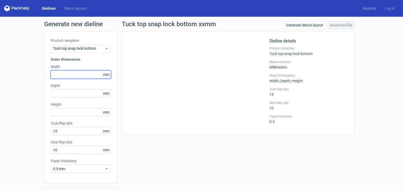
click at [77, 74] on input "text" at bounding box center [81, 75] width 60 height 8
type input "100"
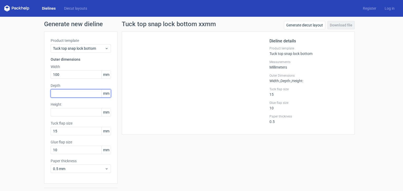
click at [69, 91] on input "text" at bounding box center [81, 93] width 60 height 8
type input "50"
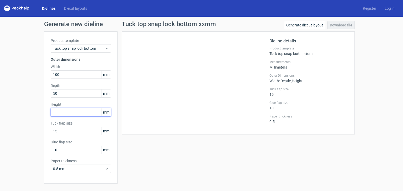
click at [73, 111] on input "text" at bounding box center [81, 112] width 60 height 8
type input "150"
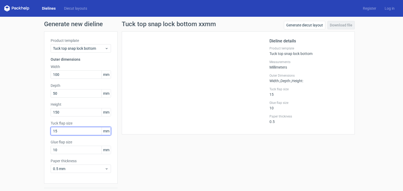
drag, startPoint x: 70, startPoint y: 132, endPoint x: 27, endPoint y: 139, distance: 44.0
click at [27, 139] on div "Generate new dieline Product template Tuck top snap lock bottom Outer dimension…" at bounding box center [201, 111] width 403 height 189
type input "18"
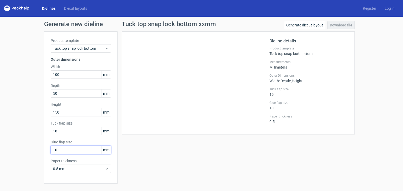
drag, startPoint x: 63, startPoint y: 149, endPoint x: 44, endPoint y: 151, distance: 19.2
click at [44, 151] on div "Product template Tuck top snap lock bottom Outer dimensions Width 100 mm Depth …" at bounding box center [80, 107] width 73 height 153
type input "18"
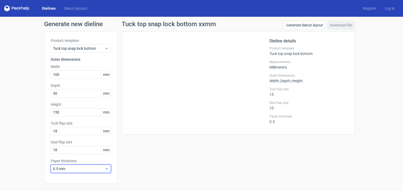
click at [76, 168] on span "0.5 mm" at bounding box center [79, 168] width 52 height 5
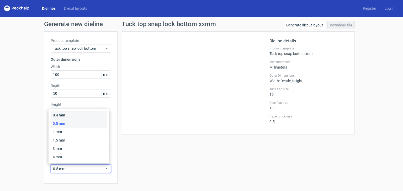
click at [74, 113] on div "0.4 mm" at bounding box center [79, 115] width 56 height 8
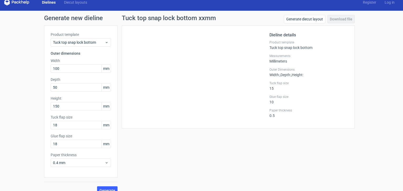
scroll to position [14, 0]
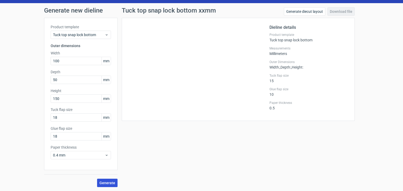
click at [108, 182] on span "Generate" at bounding box center [107, 183] width 16 height 4
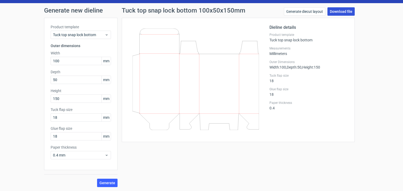
click at [344, 10] on link "Download file" at bounding box center [340, 11] width 27 height 8
